Goal: Task Accomplishment & Management: Use online tool/utility

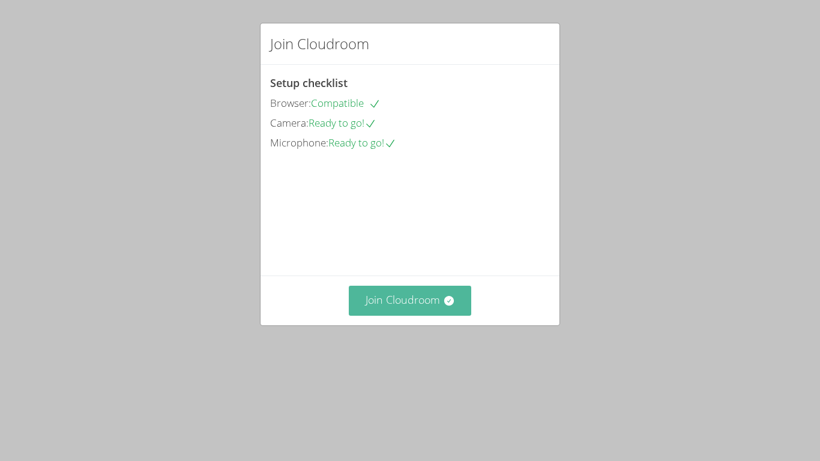
click at [418, 315] on button "Join Cloudroom" at bounding box center [410, 300] width 123 height 29
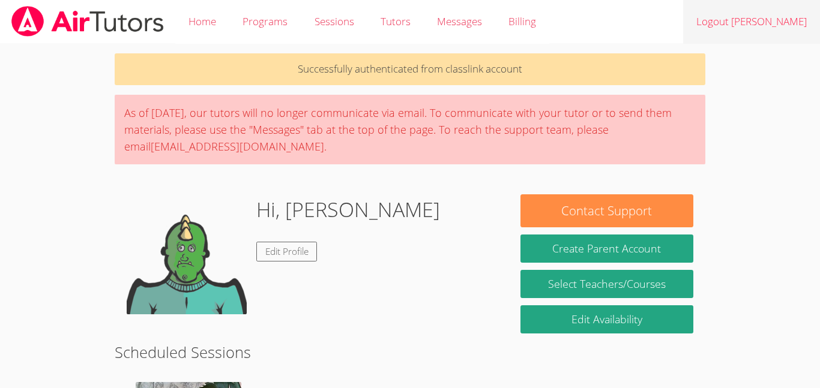
click at [777, 11] on link "Logout David" at bounding box center [751, 22] width 137 height 44
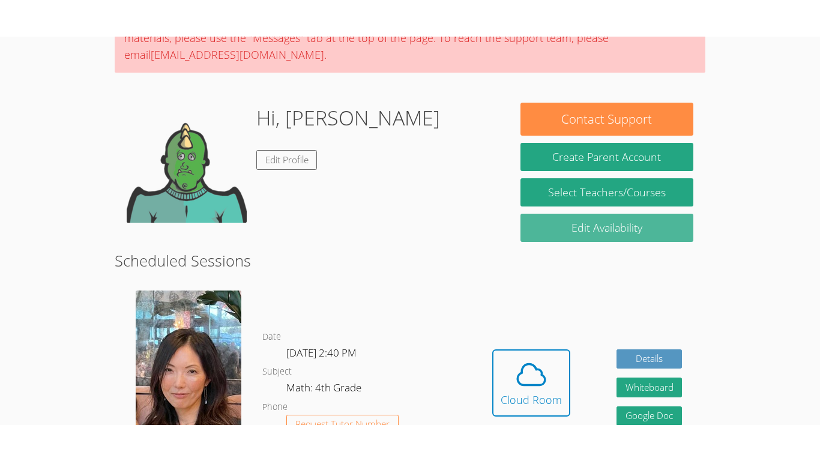
scroll to position [131, 0]
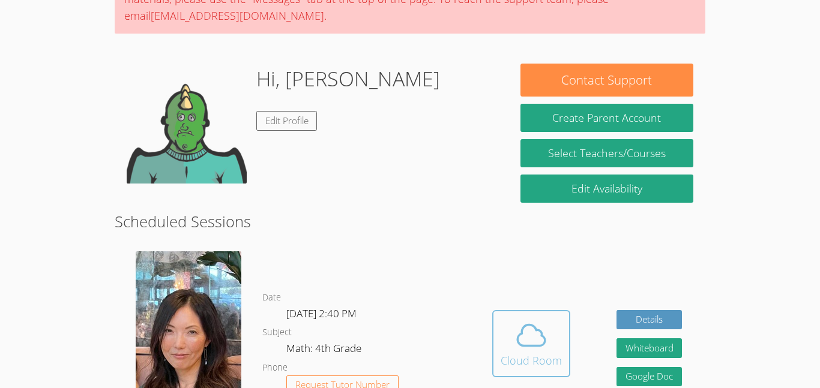
click at [559, 312] on button "Cloud Room" at bounding box center [531, 343] width 78 height 67
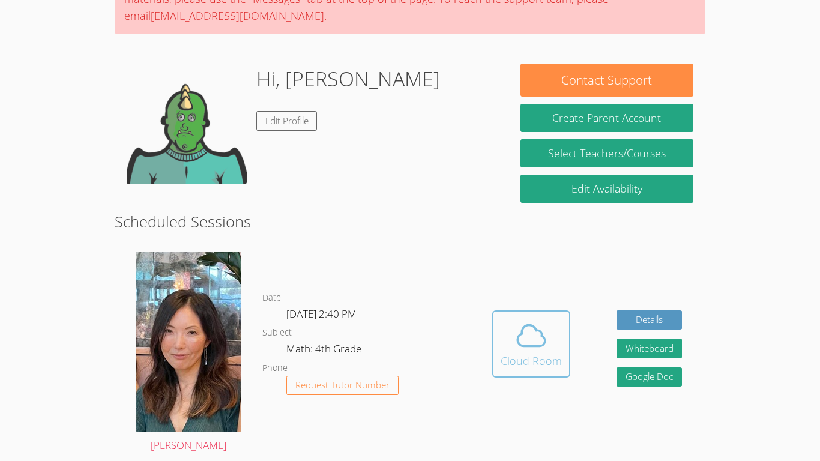
click at [545, 346] on icon at bounding box center [531, 336] width 34 height 34
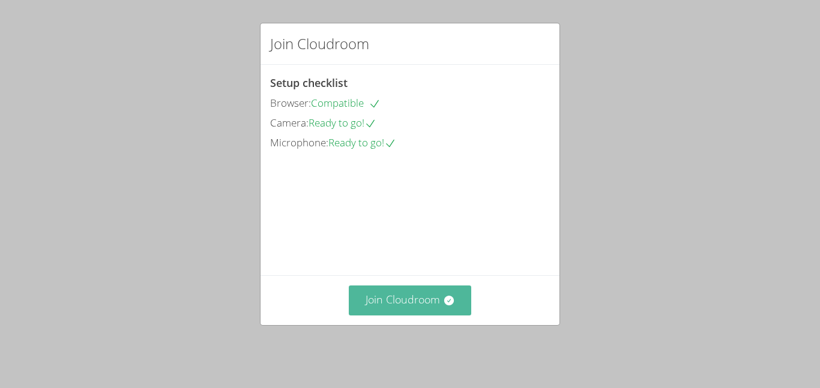
click at [424, 300] on button "Join Cloudroom" at bounding box center [410, 300] width 123 height 29
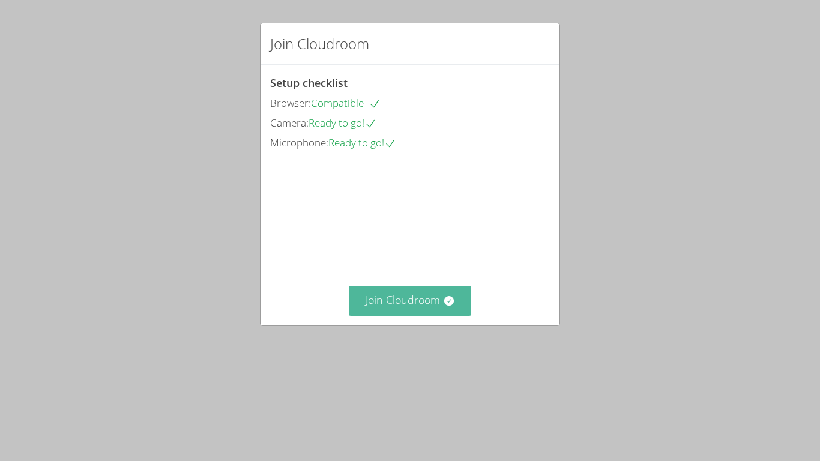
click at [427, 315] on button "Join Cloudroom" at bounding box center [410, 300] width 123 height 29
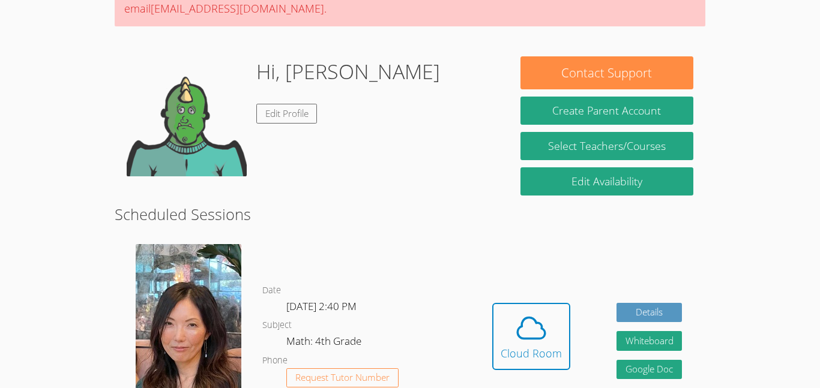
scroll to position [142, 0]
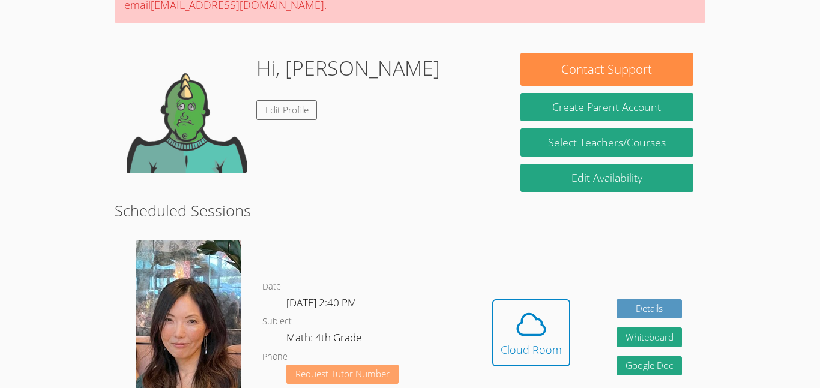
click at [391, 367] on button "Request Tutor Number" at bounding box center [342, 375] width 112 height 20
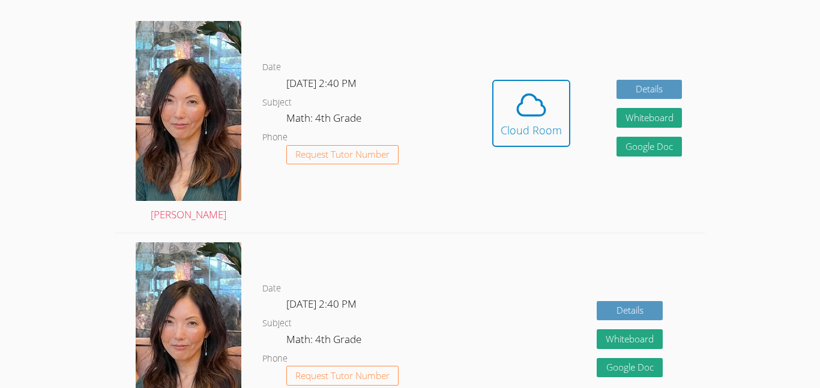
scroll to position [312, 0]
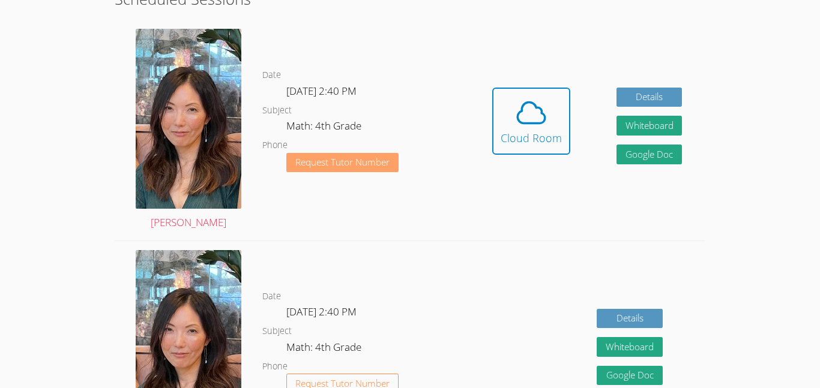
click at [395, 163] on button "Request Tutor Number" at bounding box center [342, 163] width 112 height 20
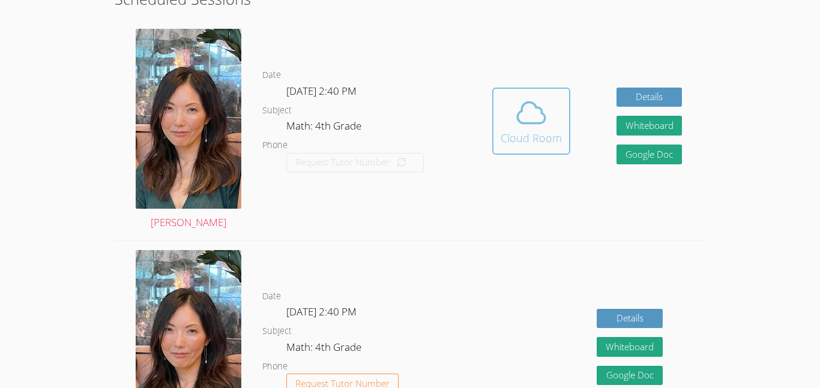
click at [529, 146] on div "Cloud Room" at bounding box center [531, 138] width 61 height 17
click at [518, 131] on div "Cloud Room" at bounding box center [531, 138] width 61 height 17
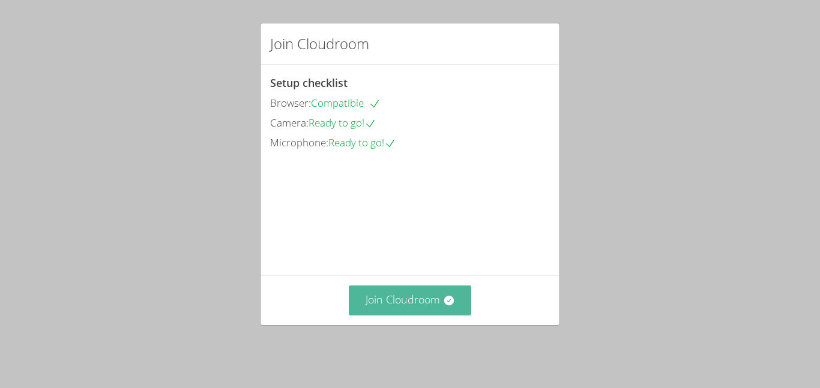
click at [445, 306] on icon at bounding box center [449, 301] width 10 height 10
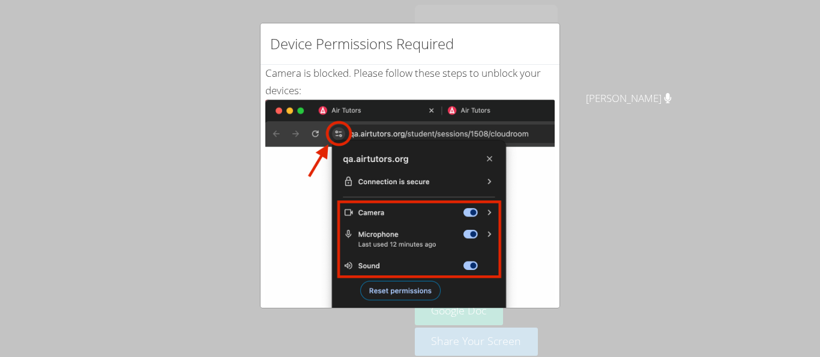
click at [714, 208] on div "Device Permissions Required Camera is blocked . Please follow these steps to un…" at bounding box center [410, 178] width 820 height 357
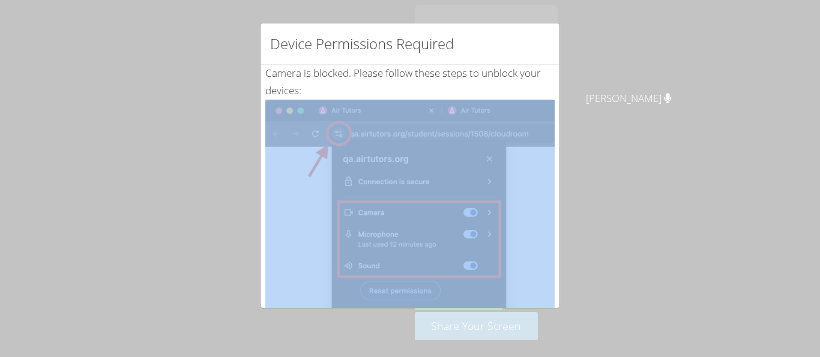
click at [597, 112] on div "Device Permissions Required Camera is blocked . Please follow these steps to un…" at bounding box center [410, 178] width 820 height 357
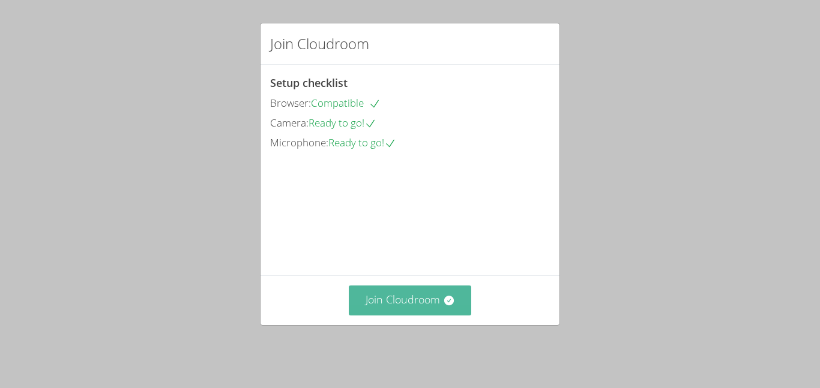
click at [450, 296] on button "Join Cloudroom" at bounding box center [410, 300] width 123 height 29
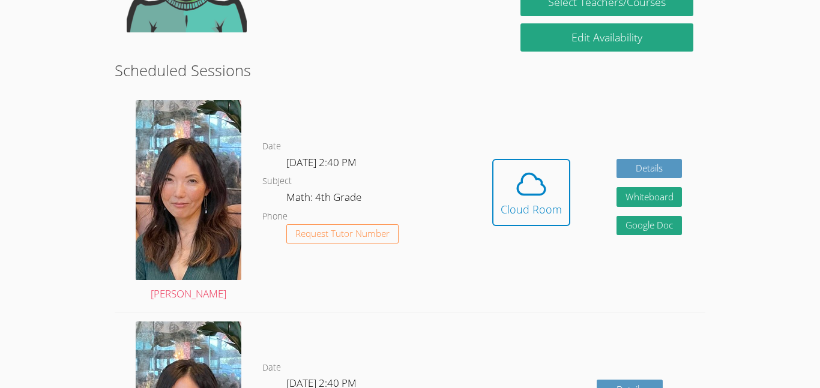
scroll to position [298, 0]
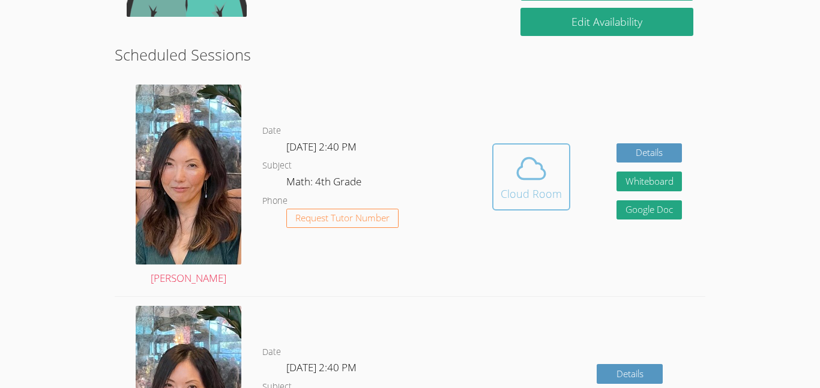
click at [534, 187] on div "Cloud Room" at bounding box center [531, 194] width 61 height 17
click at [538, 186] on div "Cloud Room" at bounding box center [531, 194] width 61 height 17
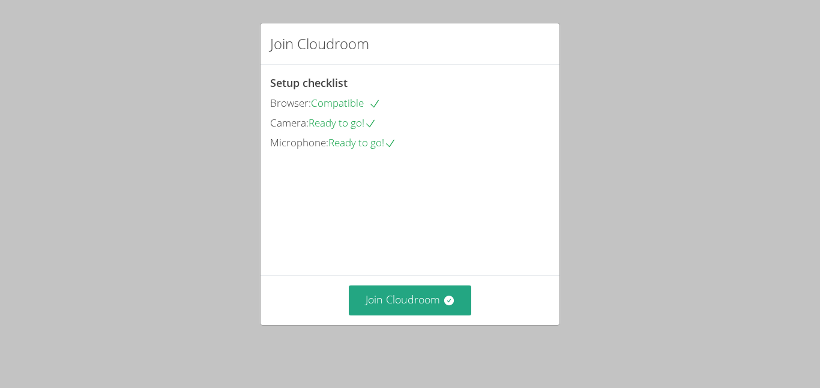
click at [80, 18] on div "Join Cloudroom Setup checklist Browser: Compatible Camera: Ready to go! Microph…" at bounding box center [410, 194] width 820 height 388
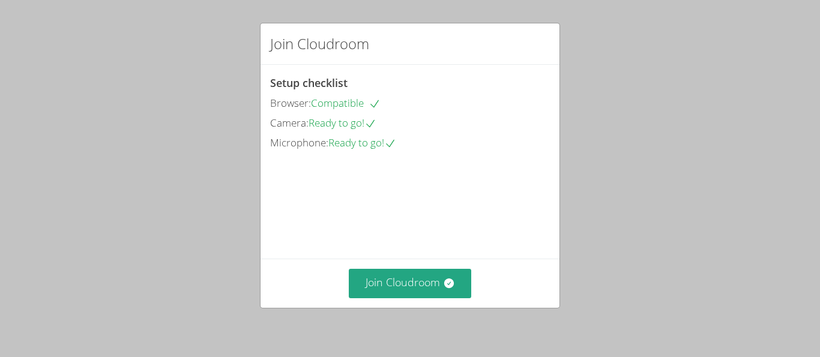
click at [435, 252] on video at bounding box center [360, 206] width 180 height 90
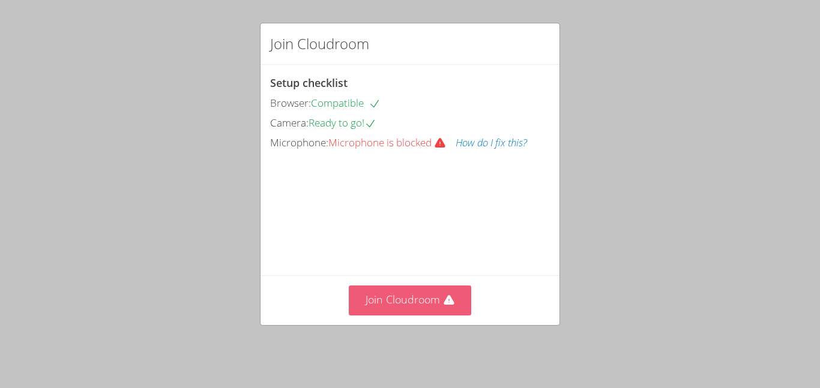
click at [457, 303] on button "Join Cloudroom" at bounding box center [410, 300] width 123 height 29
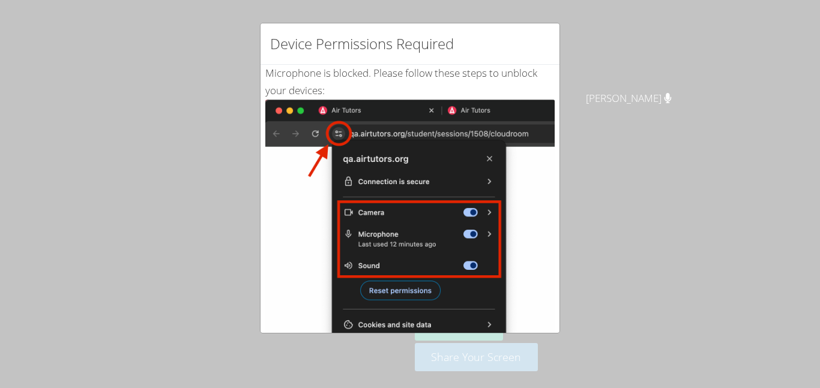
click at [585, 137] on div "Device Permissions Required Microphone is blocked . Please follow these steps t…" at bounding box center [410, 194] width 820 height 388
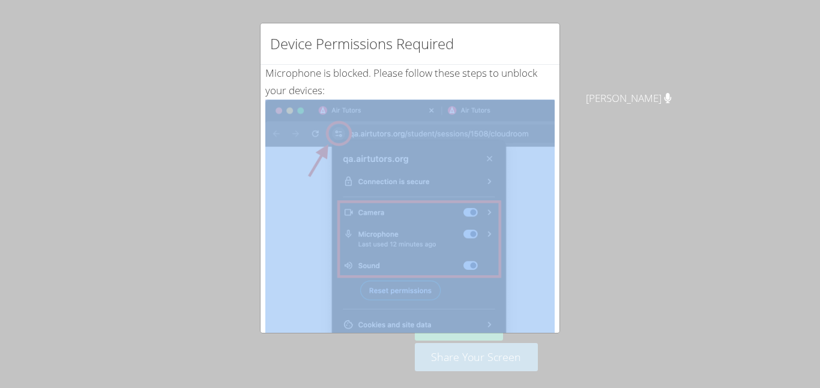
click at [585, 137] on div "Device Permissions Required Microphone is blocked . Please follow these steps t…" at bounding box center [410, 194] width 820 height 388
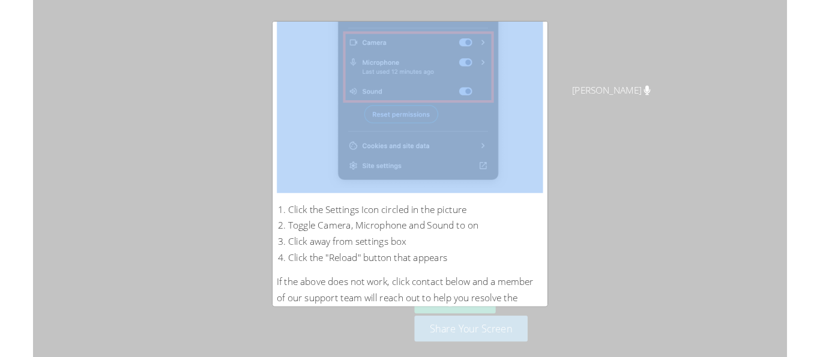
scroll to position [232, 0]
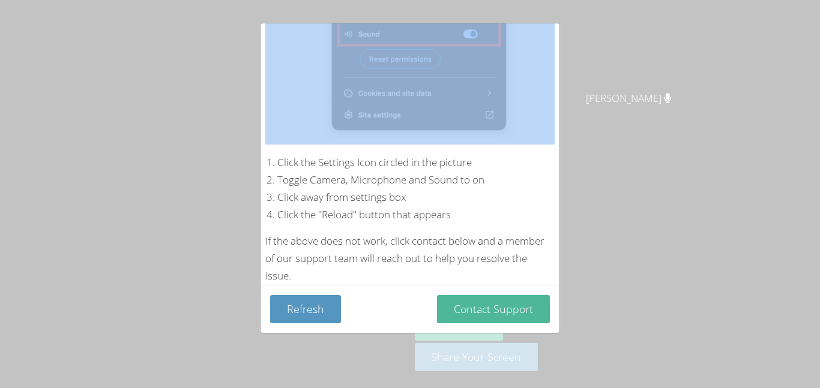
click at [514, 312] on button "Contact Support" at bounding box center [493, 309] width 113 height 28
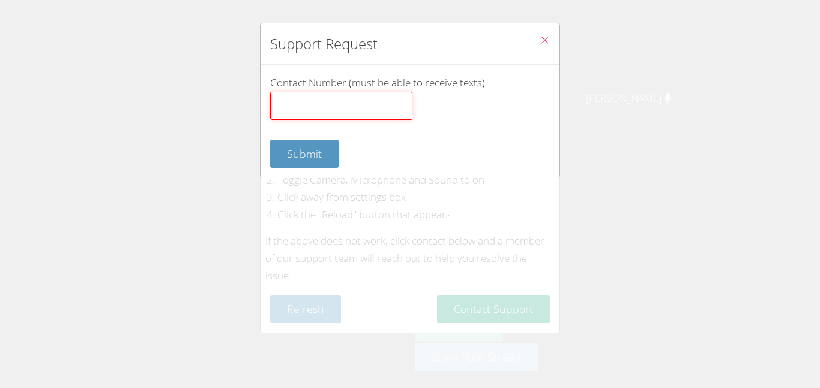
click at [395, 119] on input "Contact Number (must be able to receive texts)" at bounding box center [341, 106] width 142 height 29
type input "7766676676"
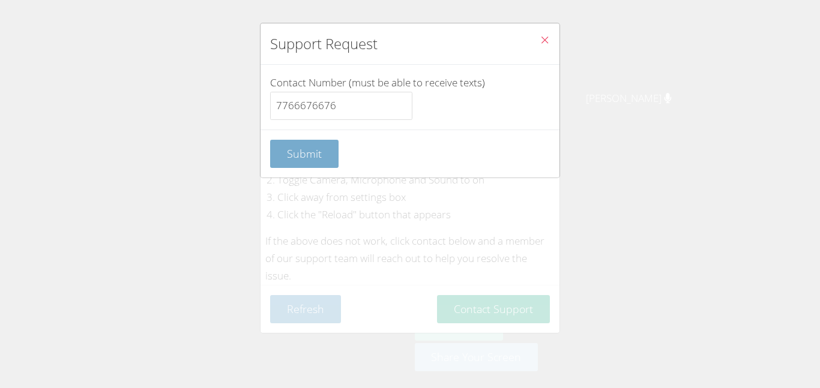
click at [306, 158] on span "Submit" at bounding box center [304, 153] width 35 height 14
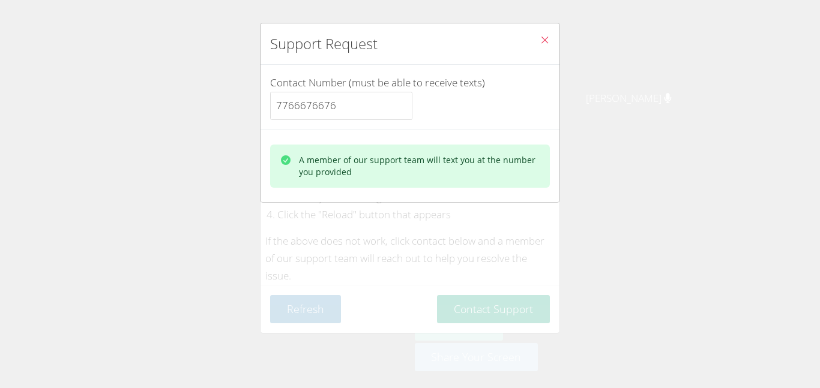
click at [545, 41] on icon "Close" at bounding box center [545, 40] width 10 height 10
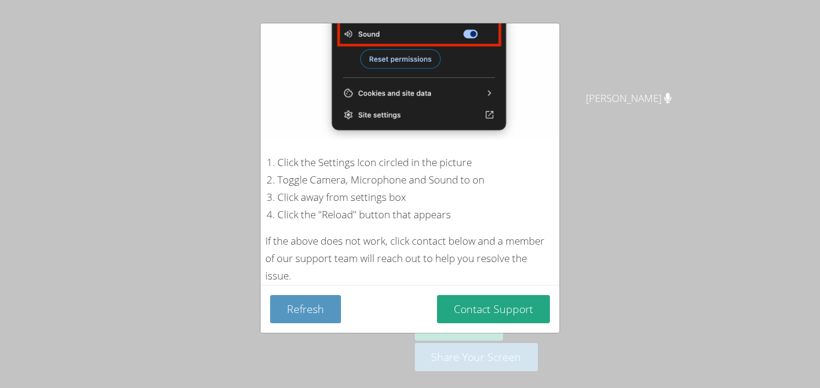
click at [457, 178] on li "Toggle Camera, Microphone and Sound to on" at bounding box center [415, 180] width 277 height 17
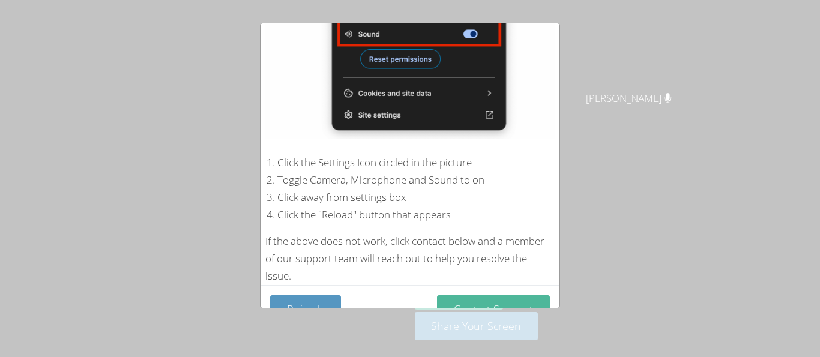
click at [513, 300] on button "Contact Support" at bounding box center [493, 309] width 113 height 28
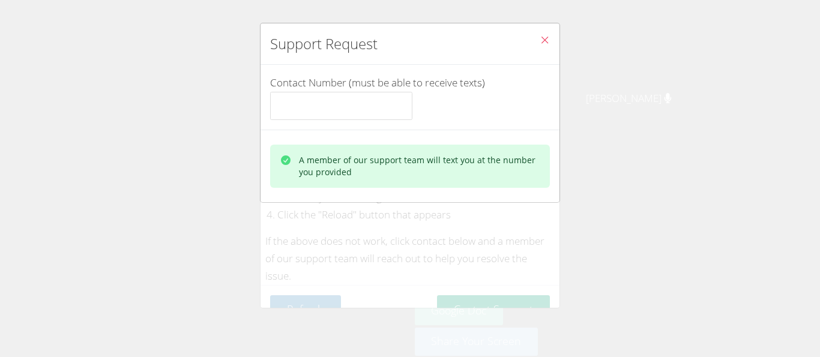
click at [538, 44] on button "Close" at bounding box center [544, 41] width 29 height 37
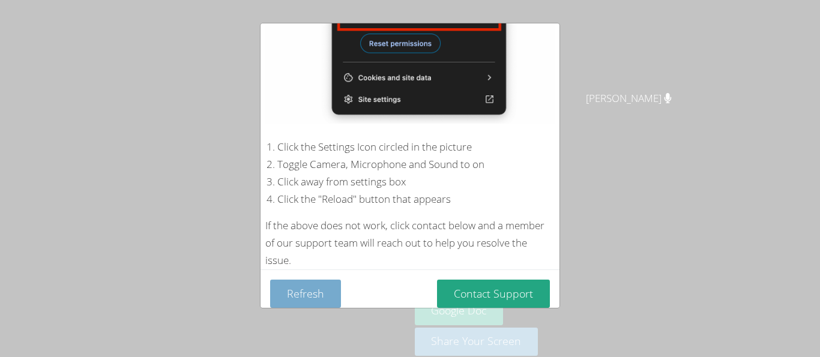
click at [330, 289] on button "Refresh" at bounding box center [305, 294] width 71 height 28
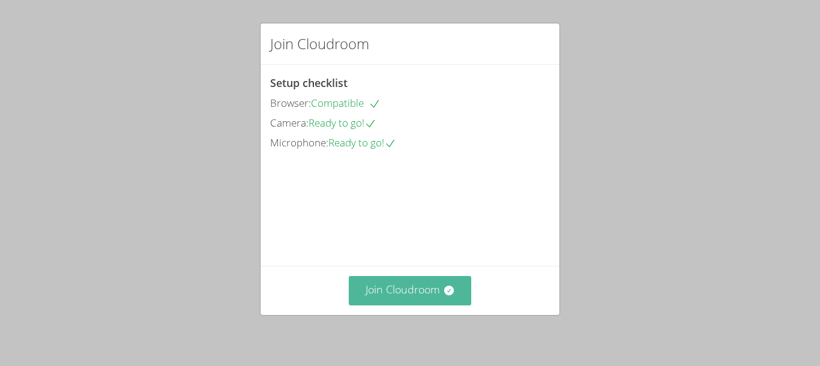
click at [382, 280] on button "Join Cloudroom" at bounding box center [410, 290] width 123 height 29
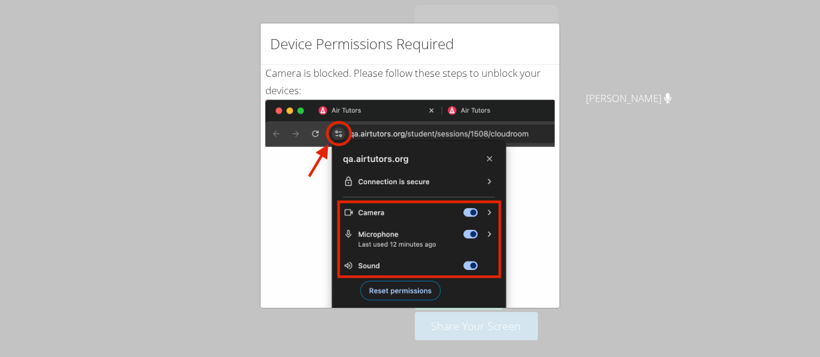
click at [620, 196] on div "Device Permissions Required Camera is blocked . Please follow these steps to un…" at bounding box center [410, 178] width 820 height 357
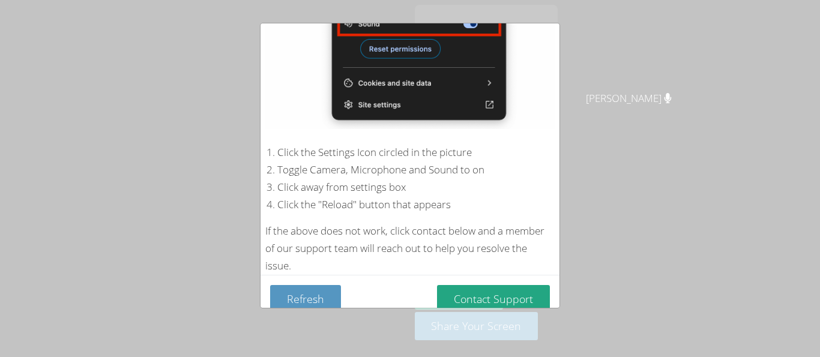
scroll to position [257, 0]
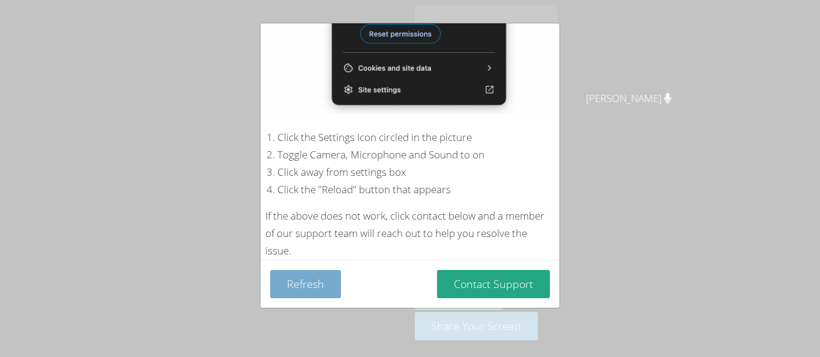
click at [310, 282] on button "Refresh" at bounding box center [305, 284] width 71 height 28
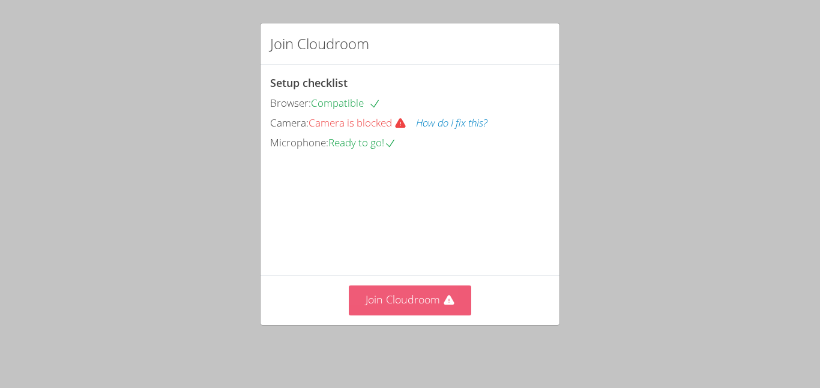
click at [405, 294] on button "Join Cloudroom" at bounding box center [410, 300] width 123 height 29
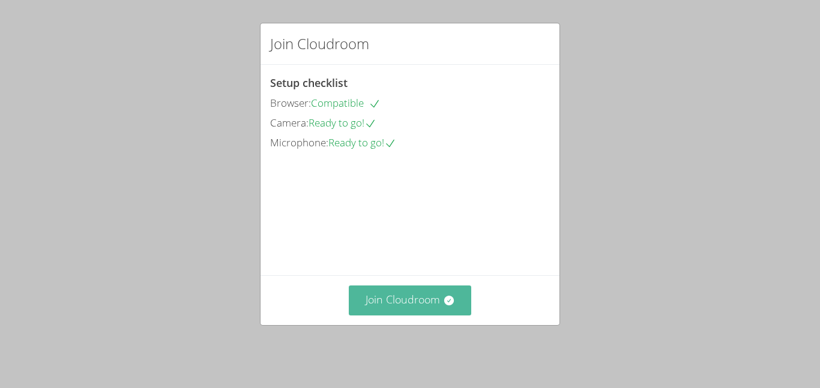
click at [427, 315] on button "Join Cloudroom" at bounding box center [410, 300] width 123 height 29
click at [265, 51] on div "Join Cloudroom" at bounding box center [410, 43] width 299 height 41
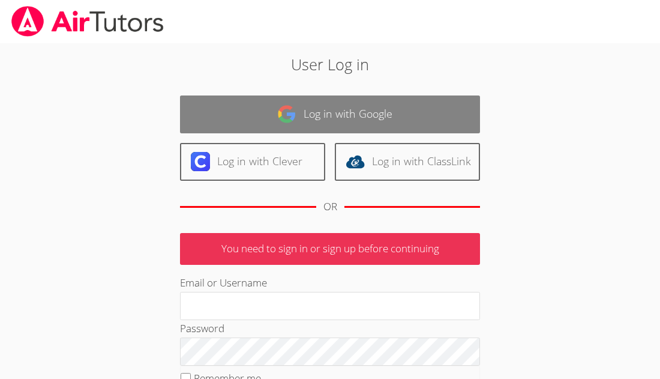
click at [375, 127] on link "Log in with Google" at bounding box center [330, 114] width 300 height 38
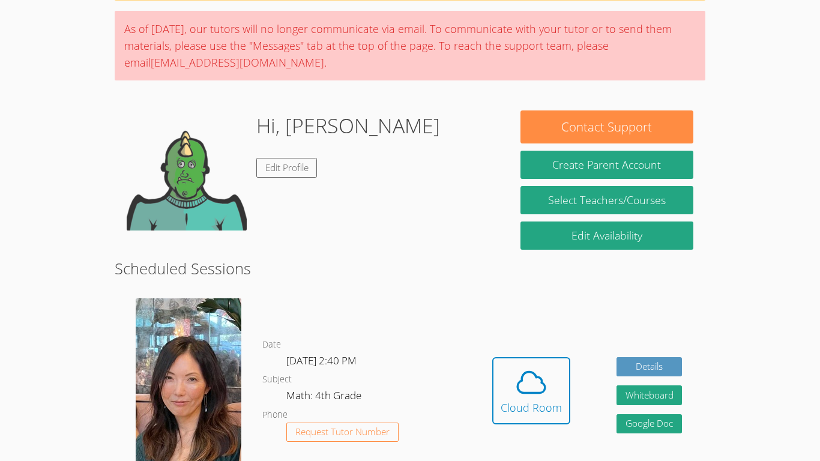
scroll to position [86, 0]
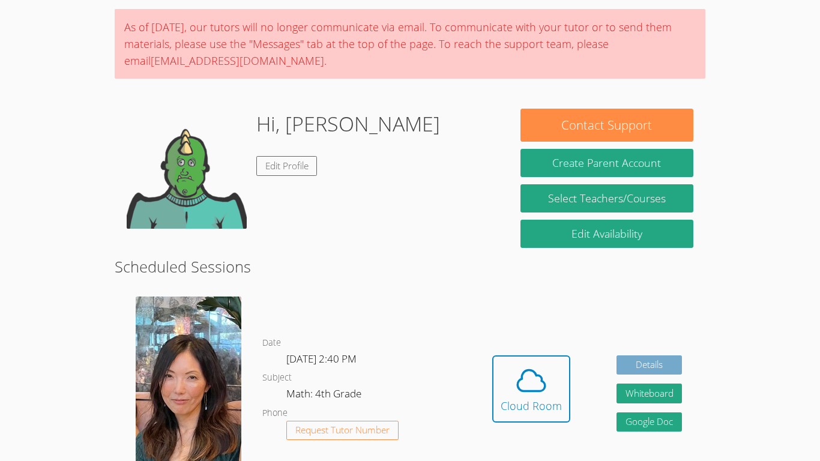
click at [667, 363] on link "Details" at bounding box center [650, 365] width 66 height 20
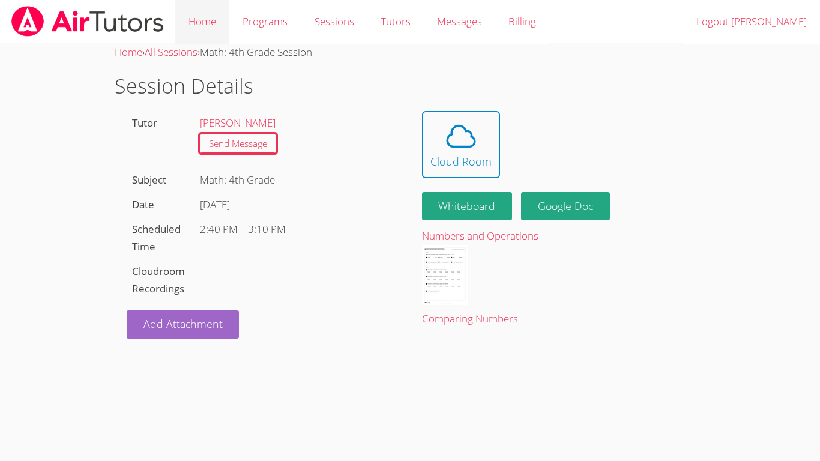
click at [224, 26] on link "Home" at bounding box center [202, 22] width 54 height 44
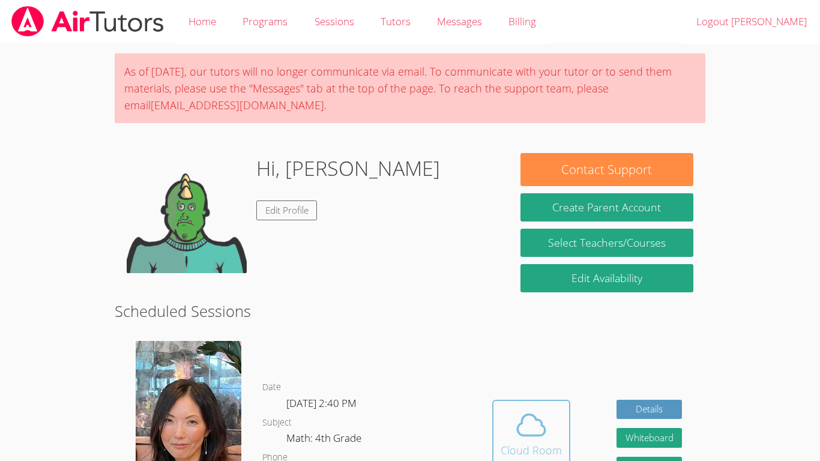
click at [534, 402] on button "Cloud Room" at bounding box center [531, 433] width 78 height 67
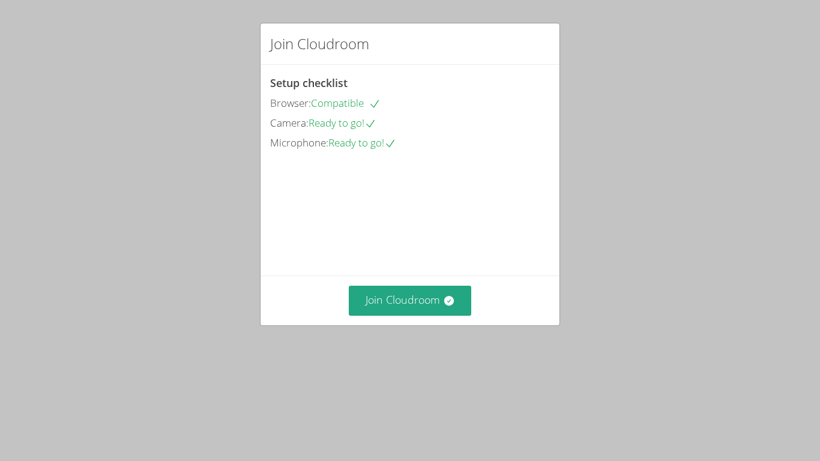
click at [738, 412] on div "Join Cloudroom Setup checklist Browser: Compatible Camera: Ready to go! Microph…" at bounding box center [410, 230] width 820 height 461
click at [421, 315] on button "Join Cloudroom" at bounding box center [410, 300] width 123 height 29
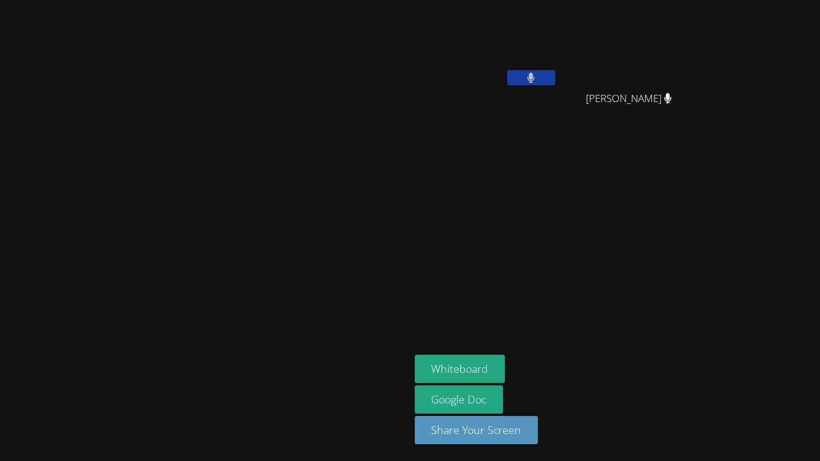
click at [558, 91] on div "[PERSON_NAME]" at bounding box center [486, 69] width 143 height 128
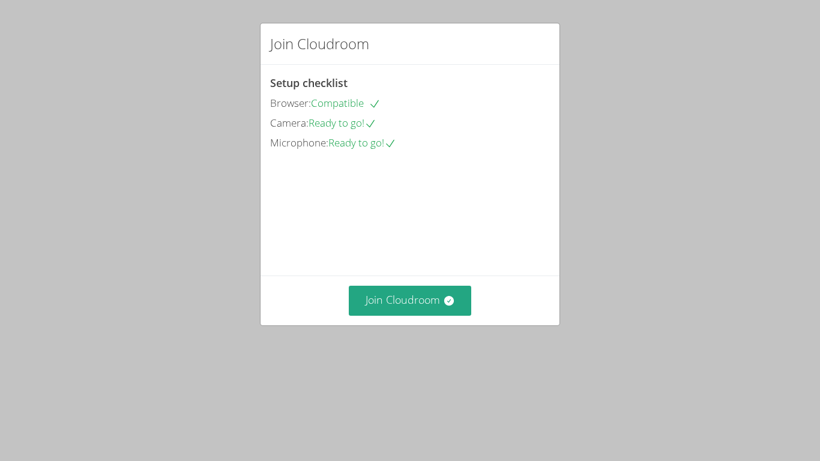
click at [411, 325] on div "Join Cloudroom" at bounding box center [410, 300] width 299 height 49
click at [408, 315] on button "Join Cloudroom" at bounding box center [410, 300] width 123 height 29
click at [397, 315] on button "Join Cloudroom" at bounding box center [410, 300] width 123 height 29
